Goal: Check status: Check status

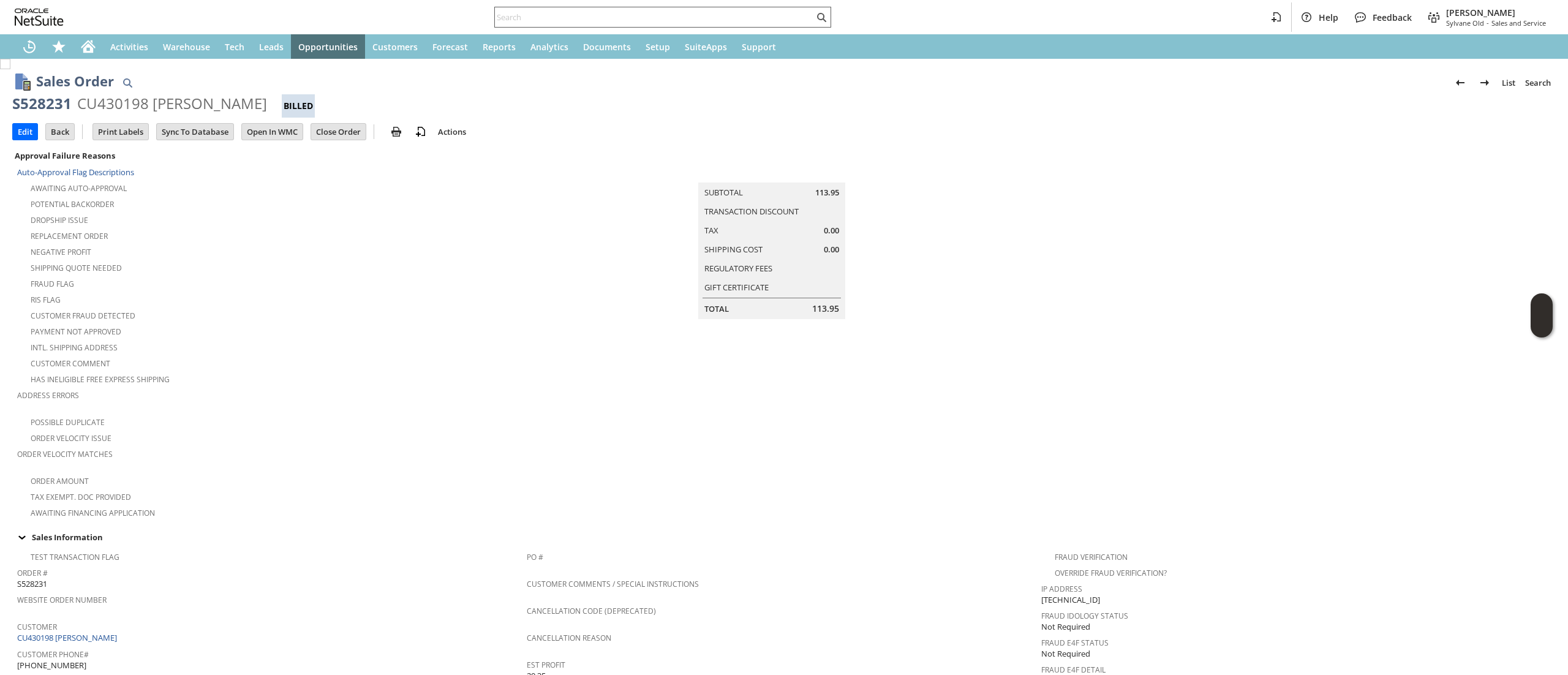
click at [518, 16] on input "text" at bounding box center [654, 17] width 319 height 15
paste input "sy68a85fa"
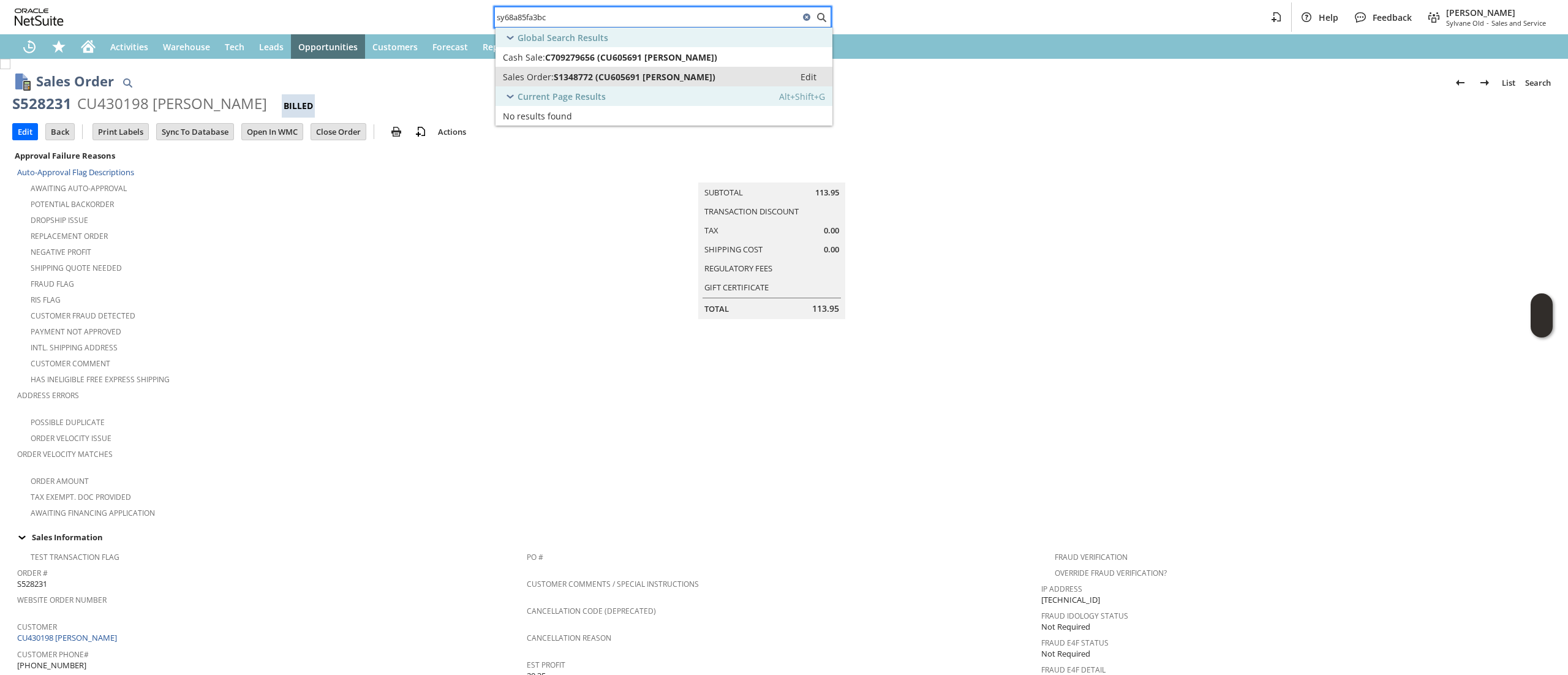
type input "sy68a85fa3bc"
click at [640, 83] on link "Sales Order: S1348772 (CU605691 SAMUEL T BRUBAKER) Edit" at bounding box center [664, 76] width 337 height 20
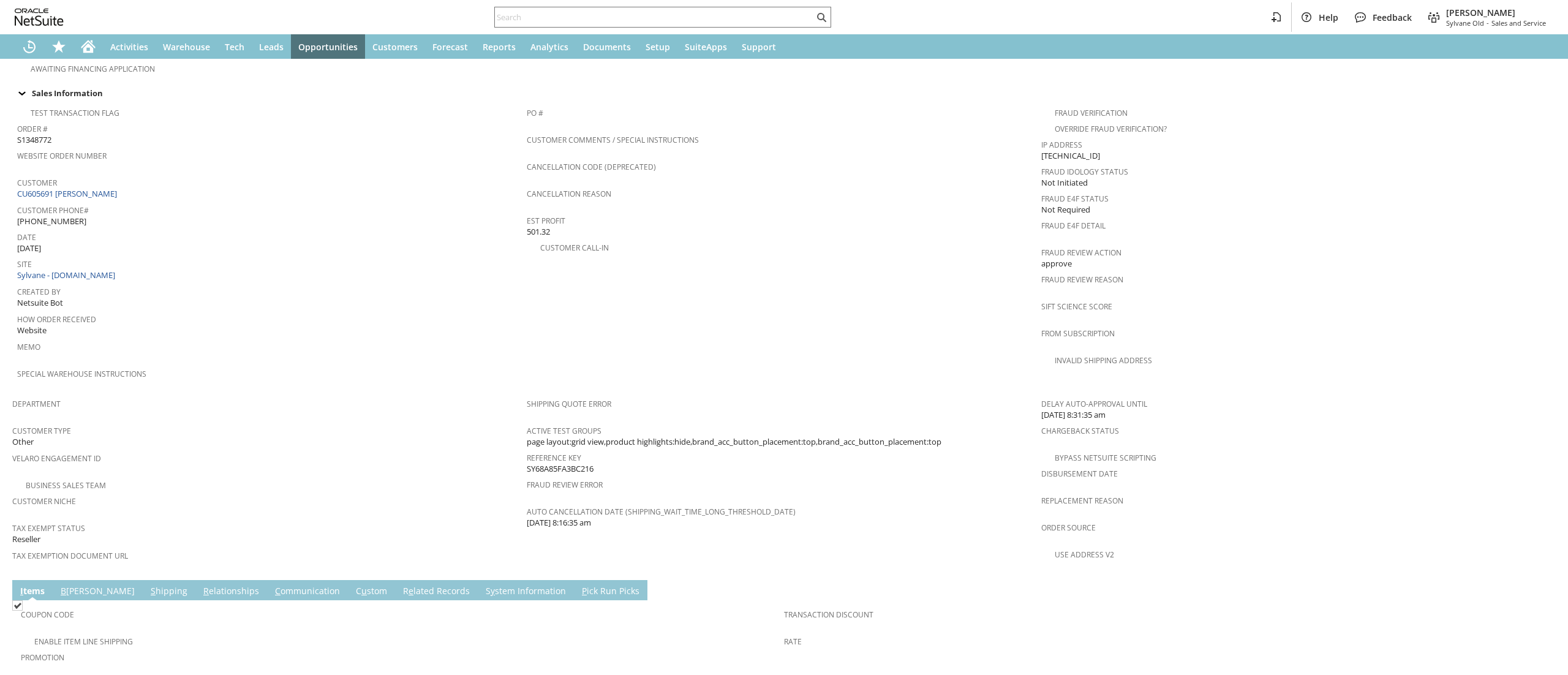
scroll to position [580, 0]
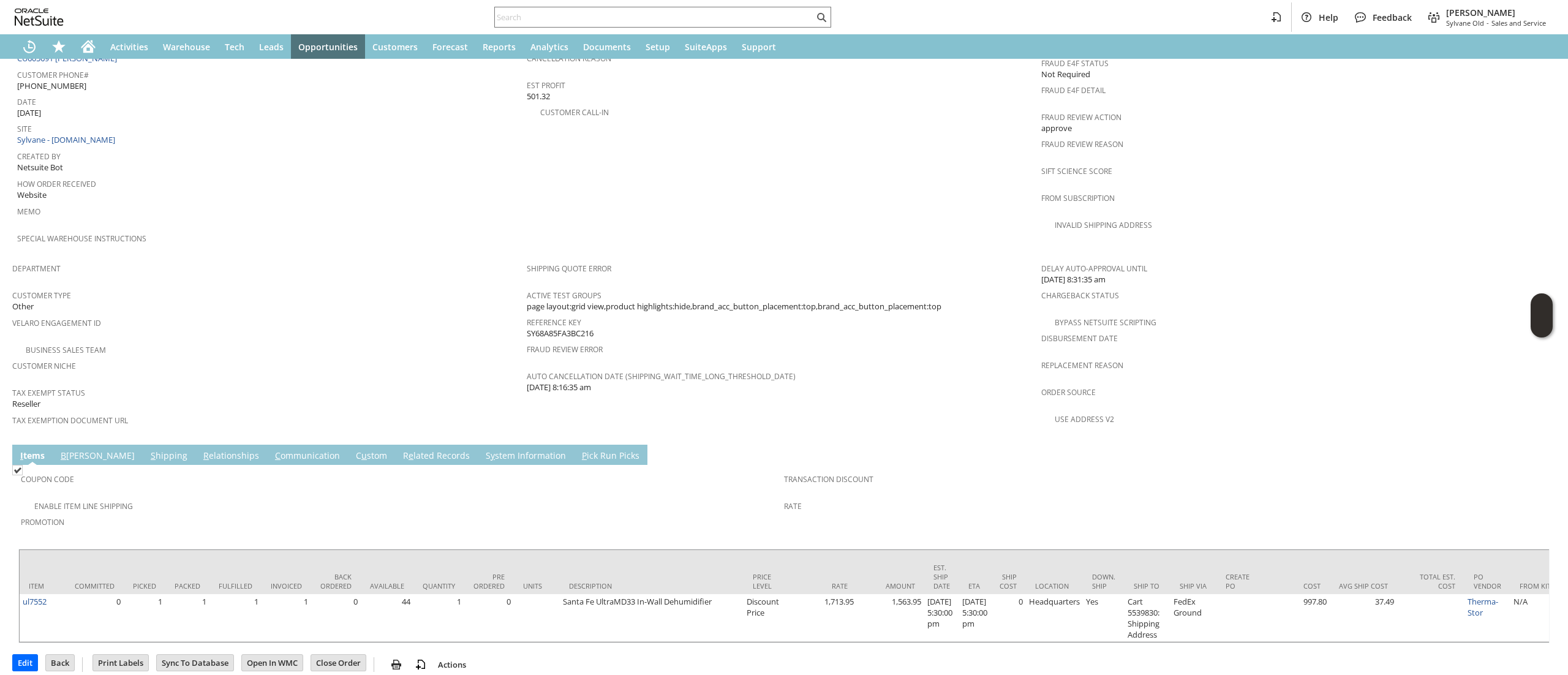
click at [81, 450] on link "B illing" at bounding box center [98, 456] width 80 height 13
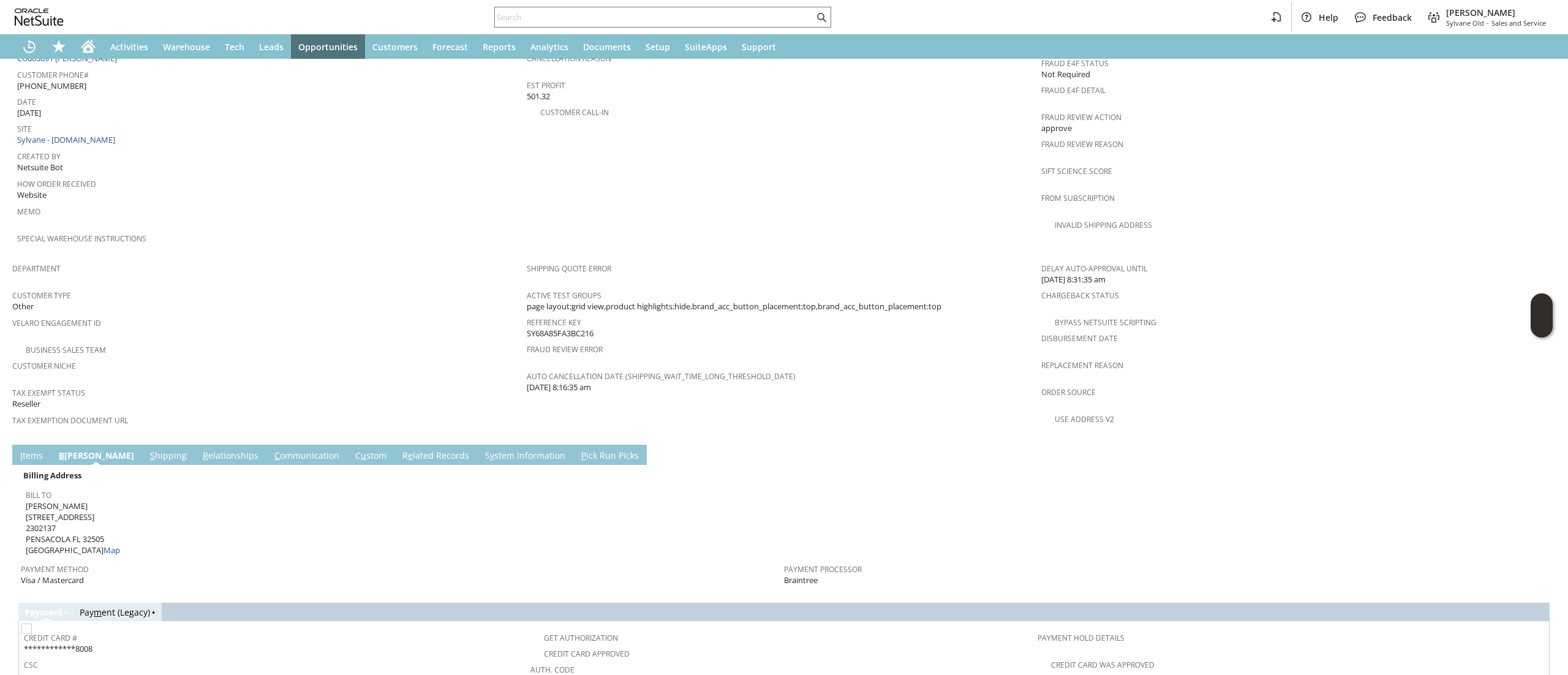
click at [147, 450] on link "S hipping" at bounding box center [168, 456] width 43 height 13
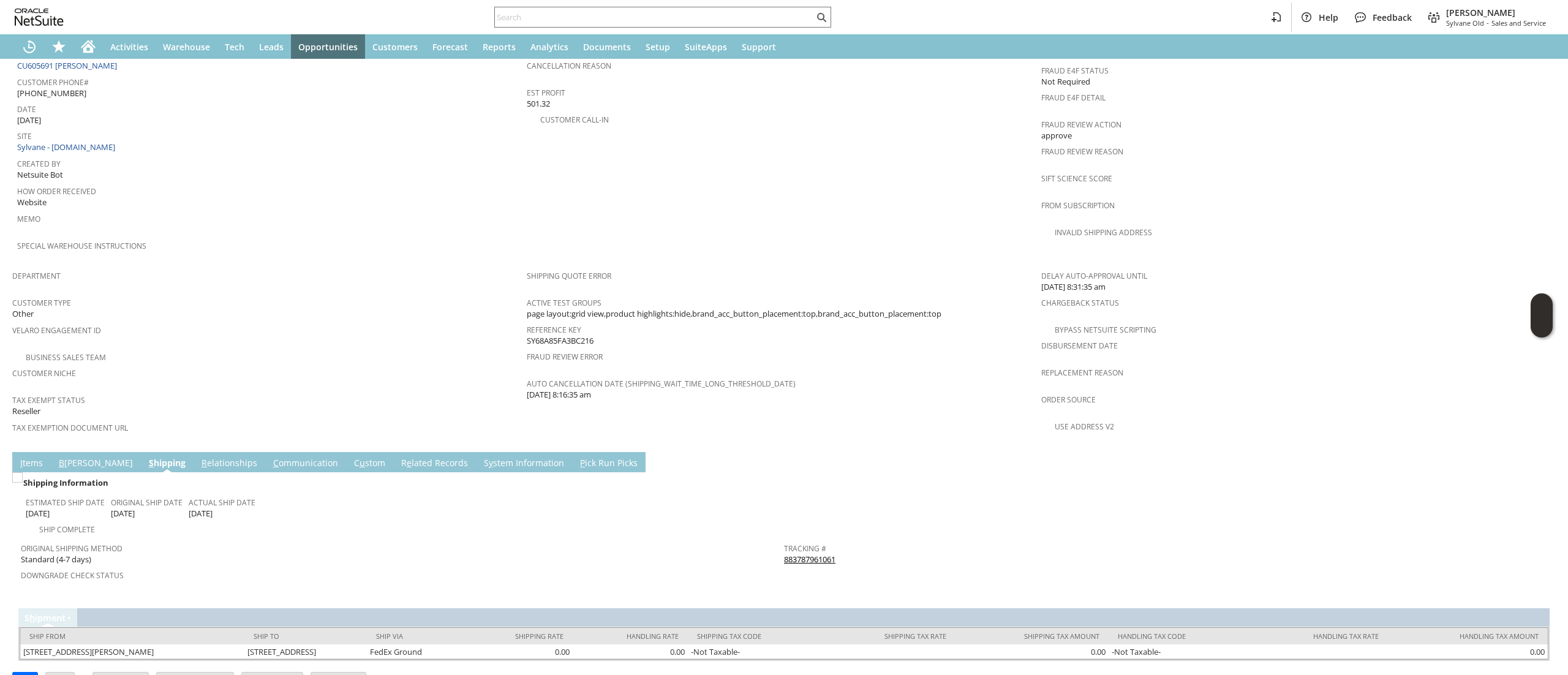
click at [808, 554] on link "883787961061" at bounding box center [809, 559] width 52 height 11
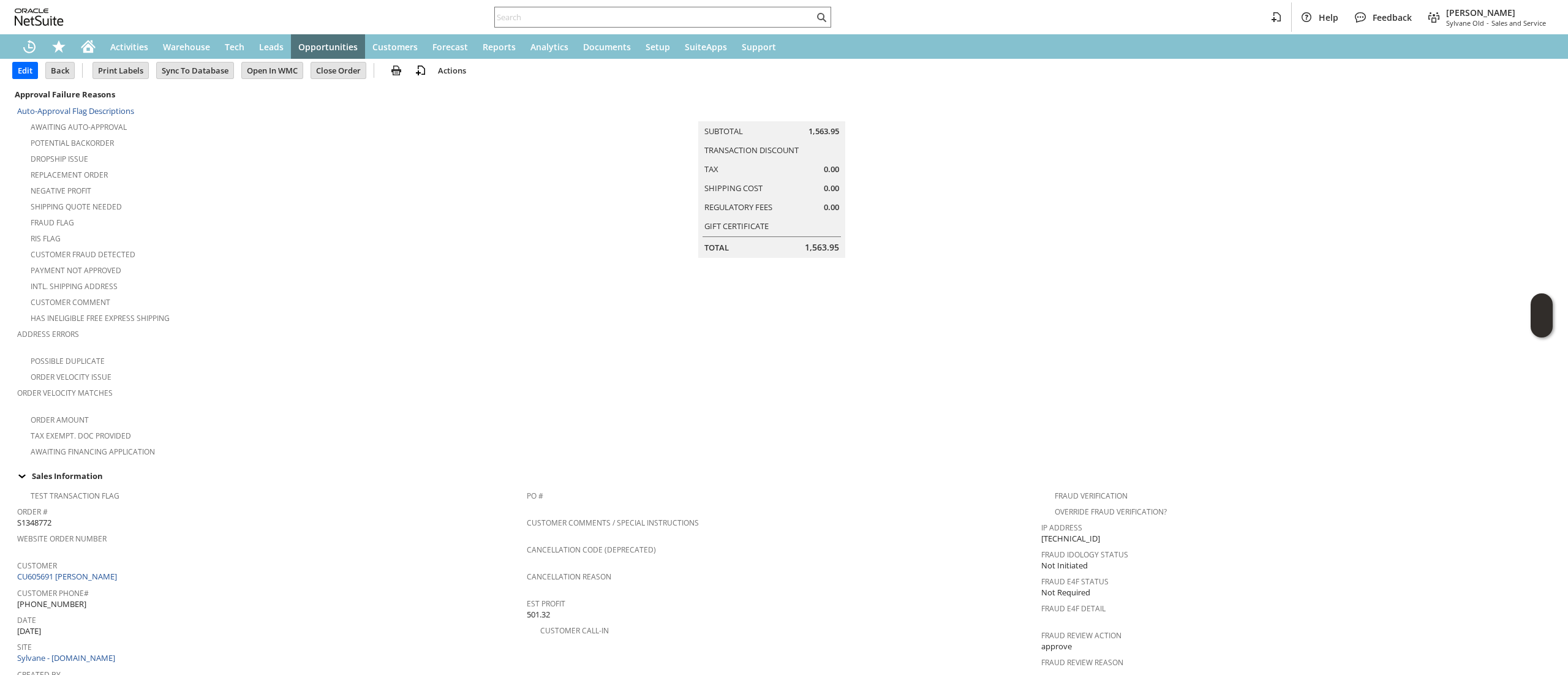
scroll to position [0, 0]
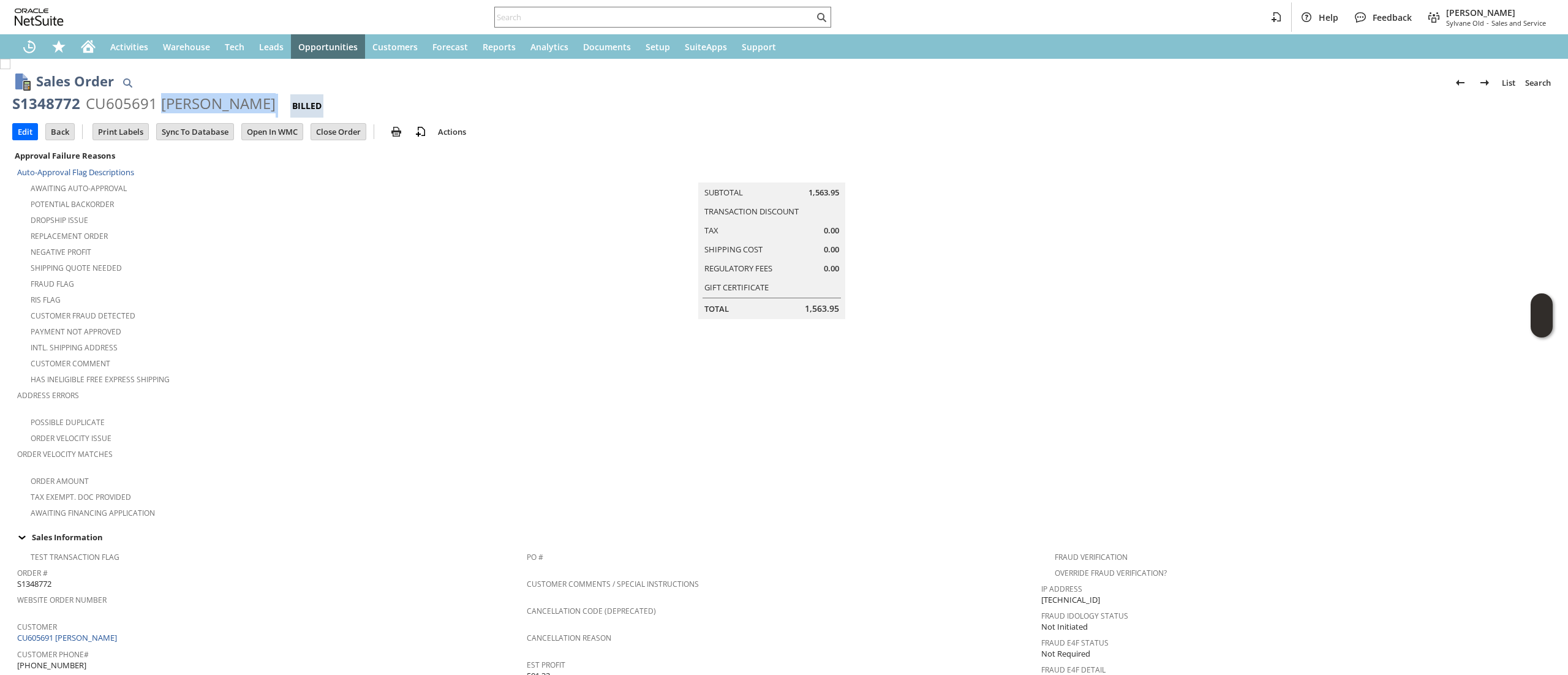
drag, startPoint x: 158, startPoint y: 97, endPoint x: 309, endPoint y: 99, distance: 151.0
click at [309, 99] on div "S1348772 CU605691 SAMUEL T BRUBAKER Billed" at bounding box center [783, 106] width 1543 height 24
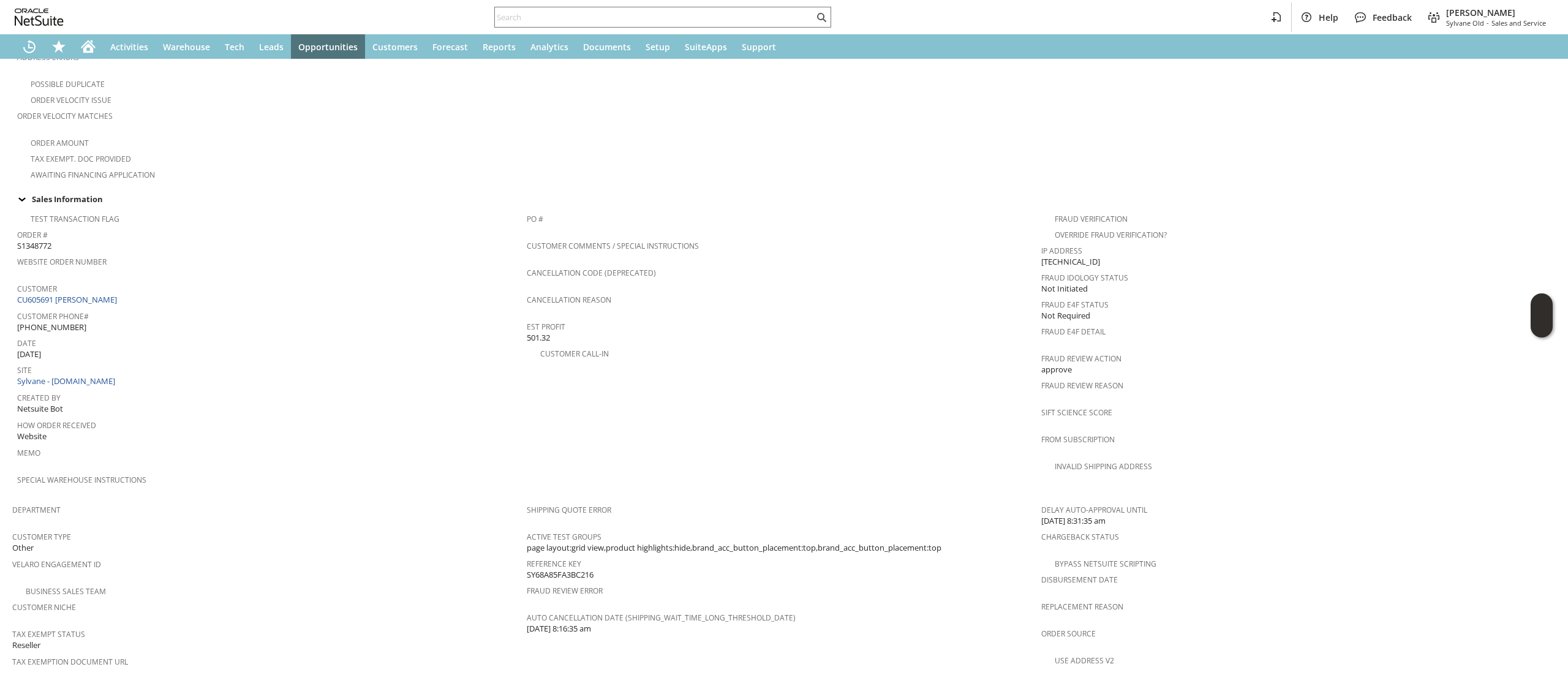
scroll to position [368, 0]
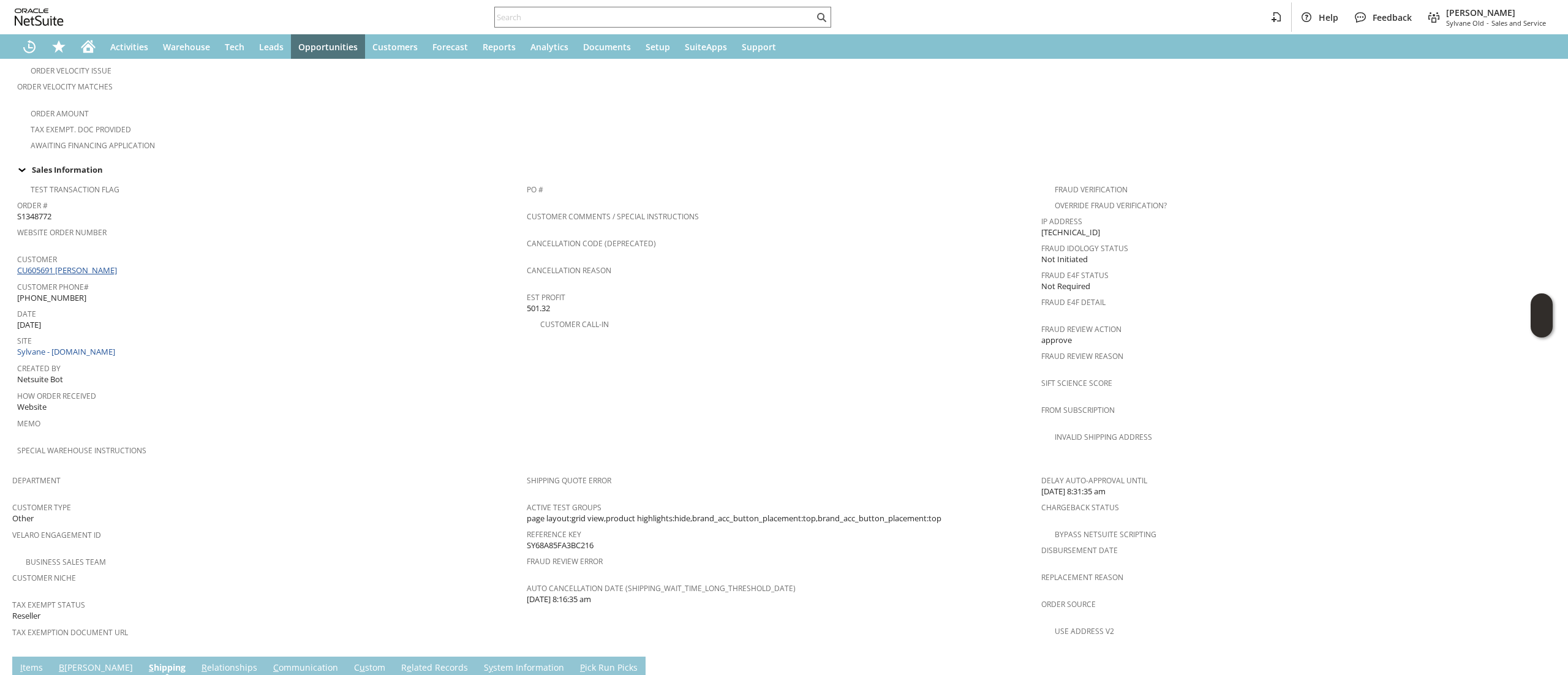
click at [120, 265] on link "CU605691 SAMUEL T BRUBAKER" at bounding box center [69, 270] width 103 height 11
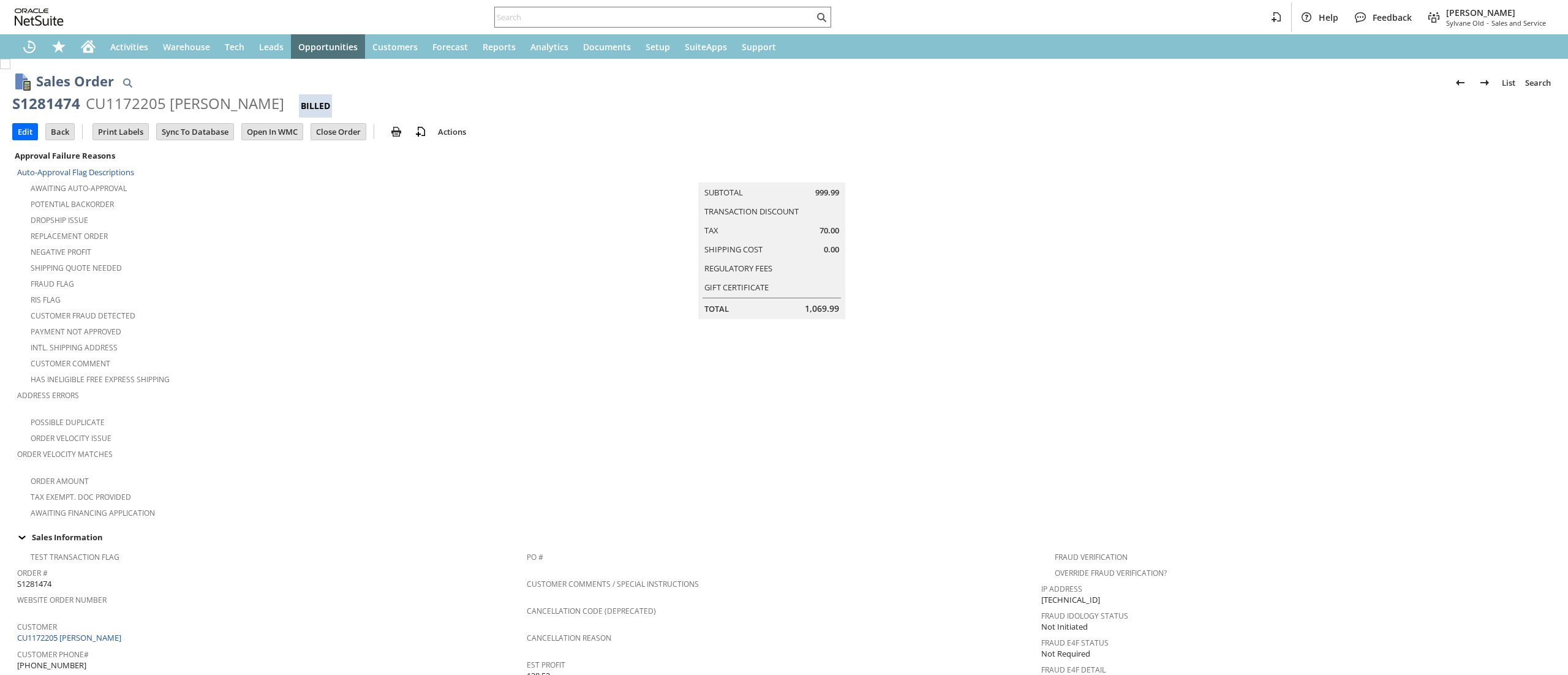
scroll to position [579, 0]
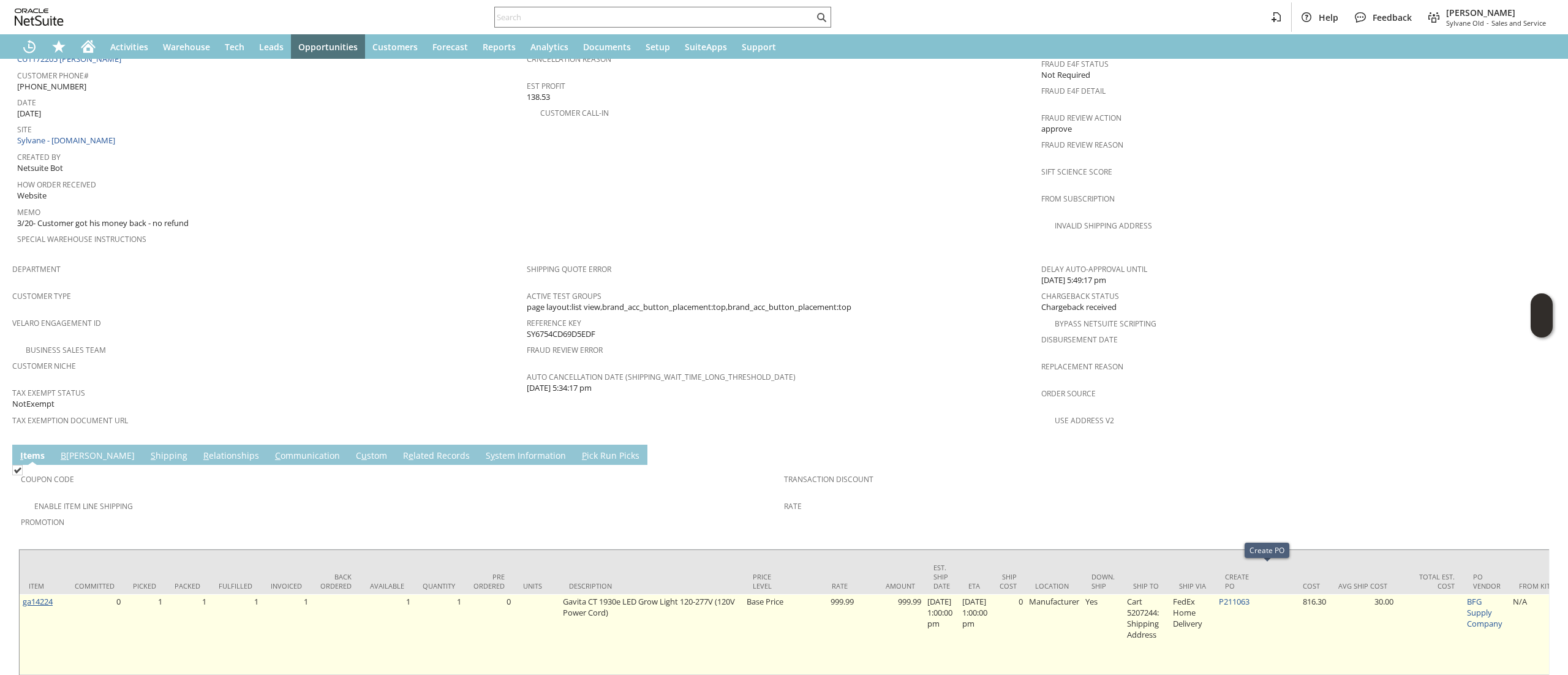
click at [36, 594] on td "ga14224" at bounding box center [43, 634] width 46 height 81
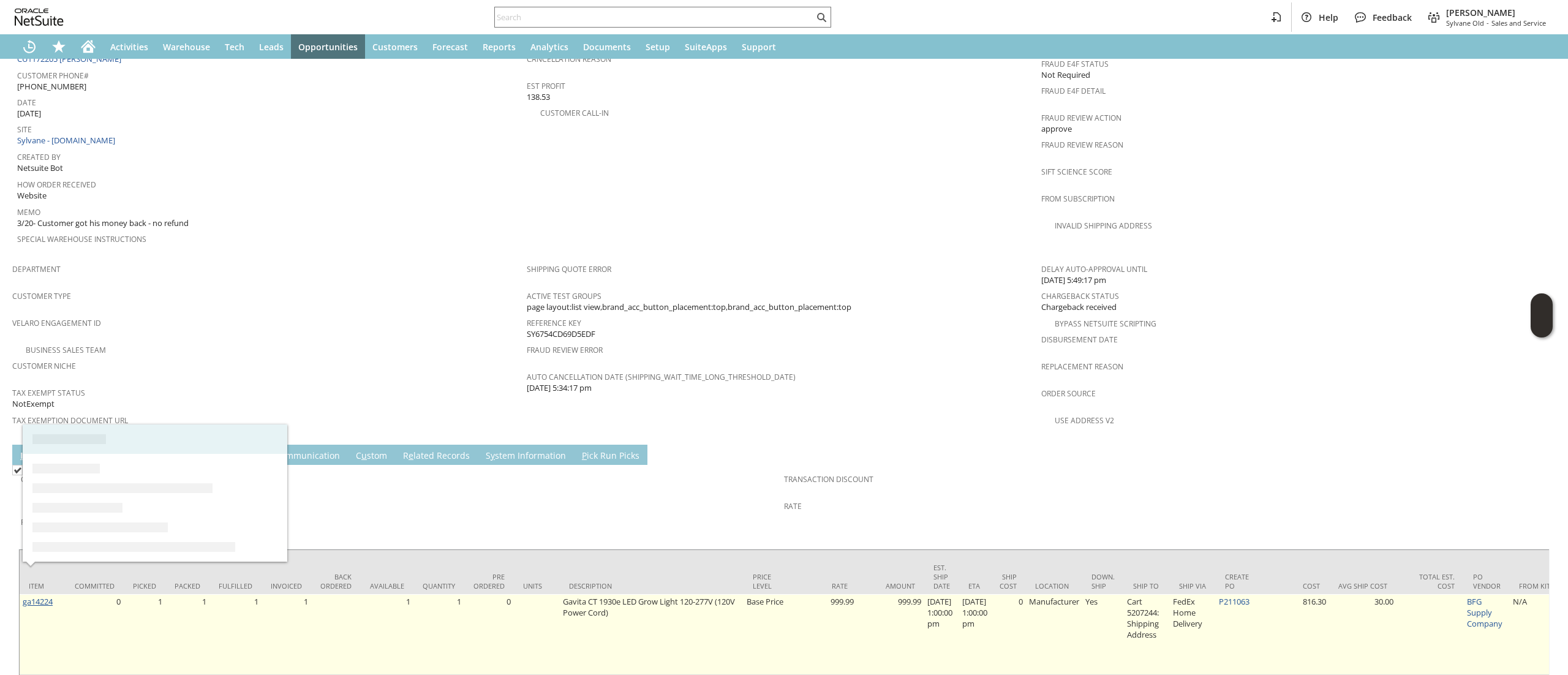
click at [36, 596] on link "ga14224" at bounding box center [38, 601] width 30 height 11
